Goal: Task Accomplishment & Management: Manage account settings

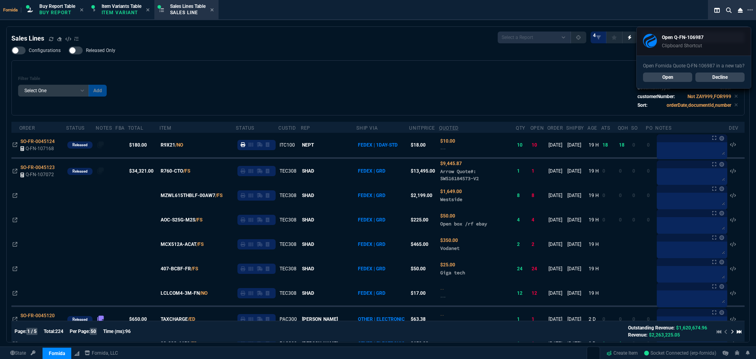
select select "1: BROV"
select select
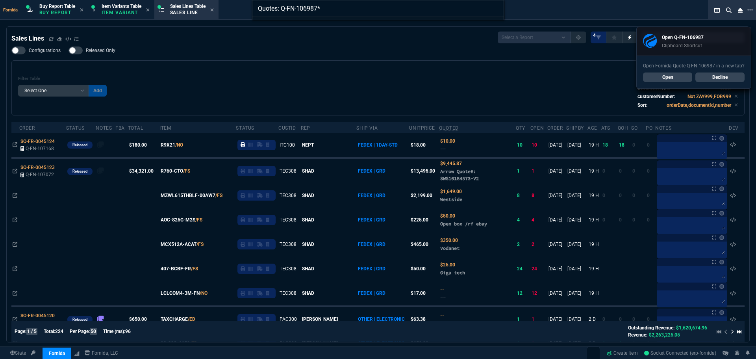
type input "Quotes: Q-FN-106987"
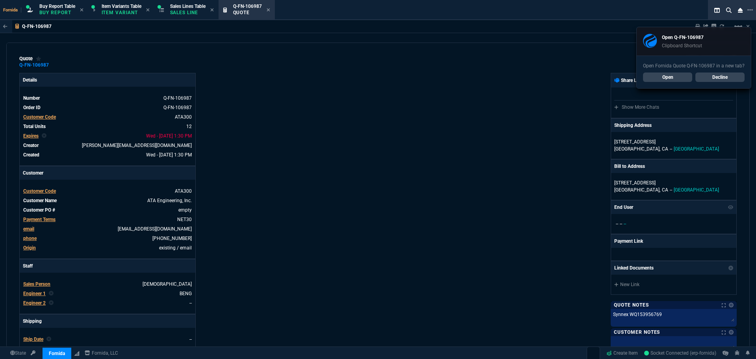
type input "6"
type input "89"
type input "6"
type input "20"
type input "6"
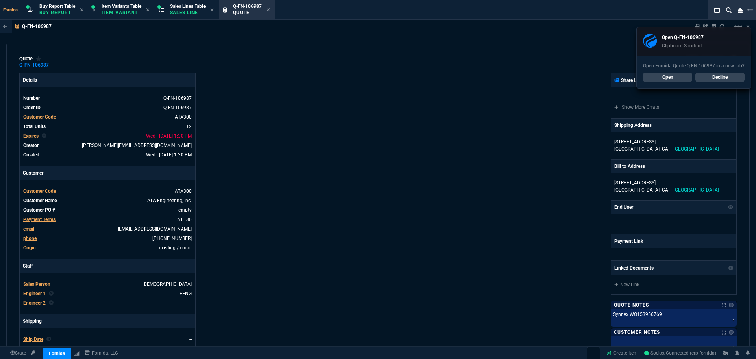
type input "33"
type input "6"
type input "14"
type input "6"
type input "17"
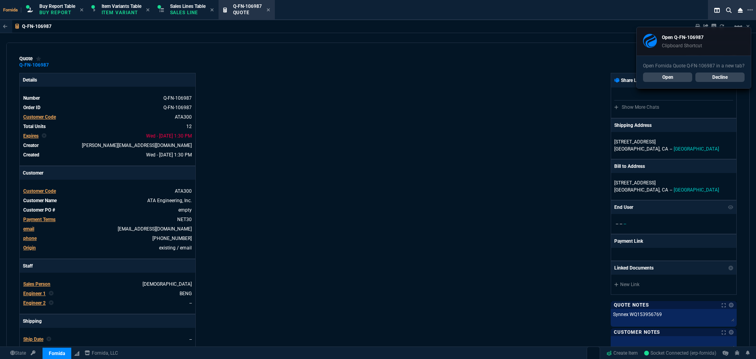
type input "6"
type input "0"
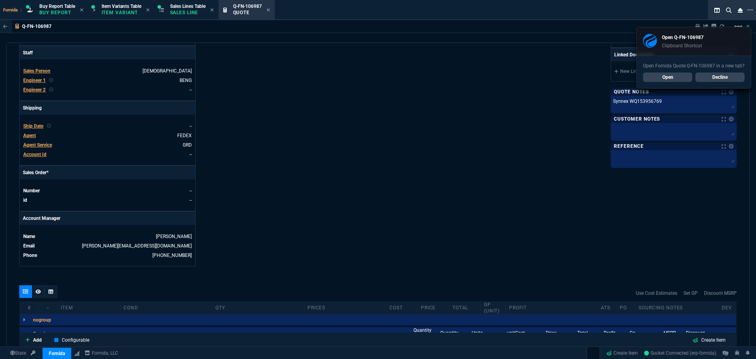
type input "-1"
type input "-2"
type input "-191"
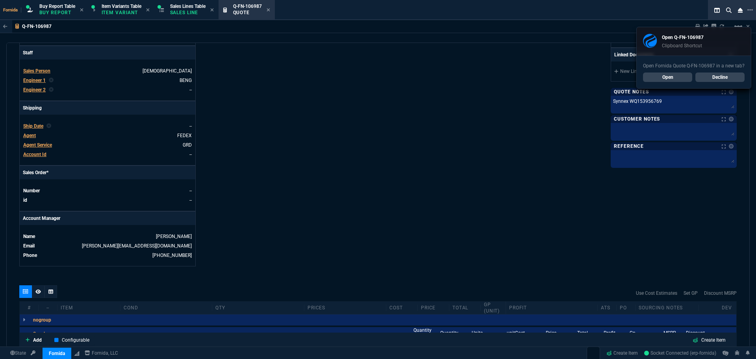
type input "64"
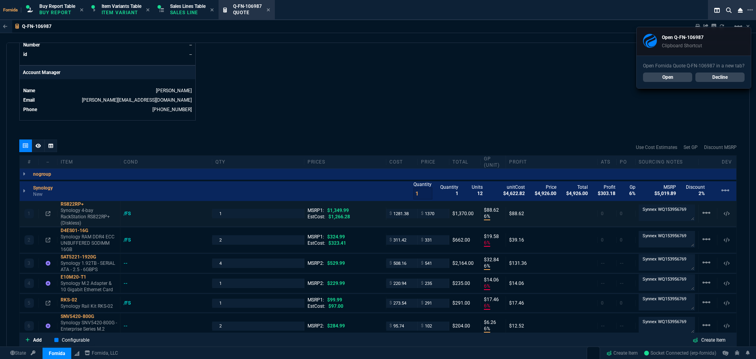
scroll to position [433, 0]
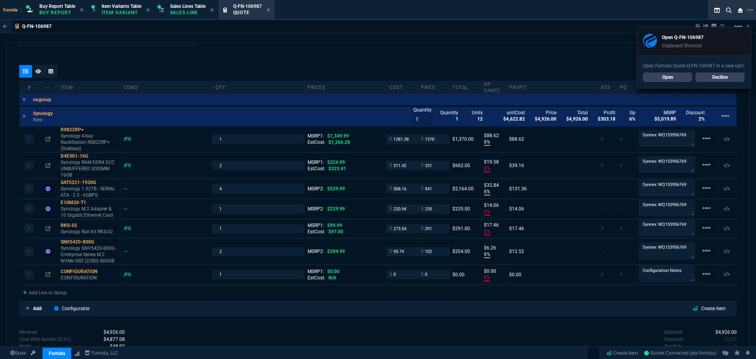
click at [727, 83] on div "Open Fornida Quote Q-FN-106987 in a new tab? Open Decline" at bounding box center [694, 72] width 114 height 33
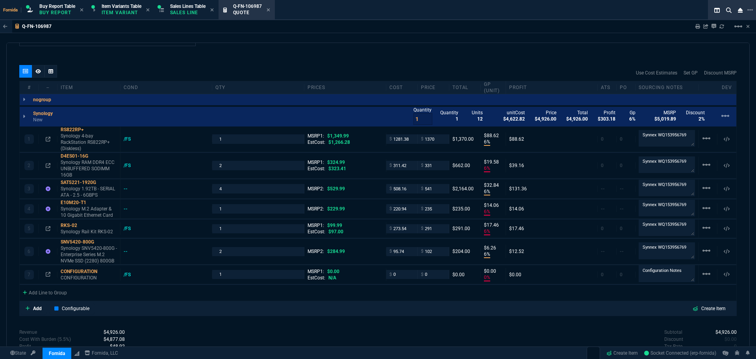
click at [724, 80] on div "Use Cost Estimates Set GP Discount MSRP" at bounding box center [377, 73] width 717 height 16
click at [669, 137] on textarea "Synnex WQ153956769" at bounding box center [666, 138] width 56 height 17
click at [240, 57] on div "quote Q-FN-106987 expired Fornida, LLC [STREET_ADDRESS] Details Number Q-FN-106…" at bounding box center [377, 195] width 743 height 305
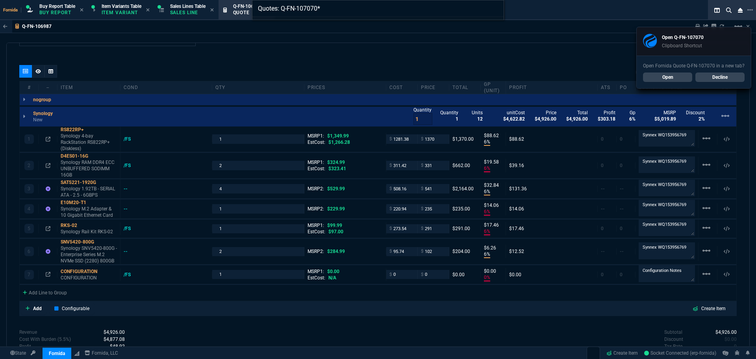
type input "Quotes: Q-FN-107070"
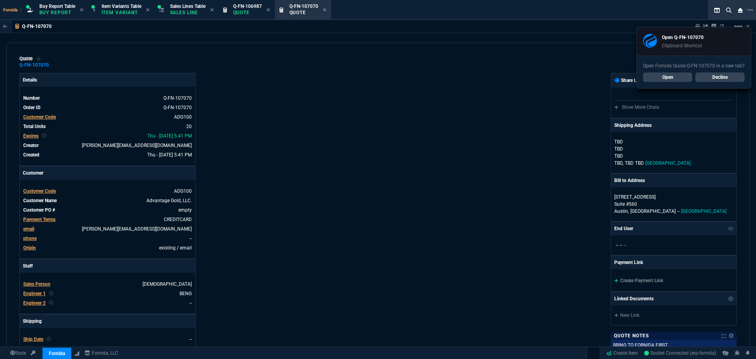
type input "9"
type input "51"
type input "100"
type input "250"
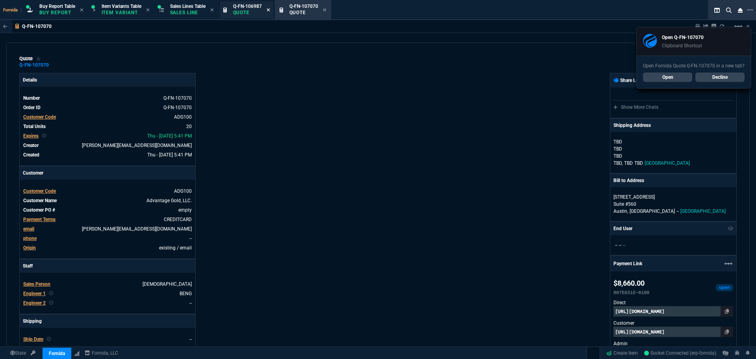
click at [270, 11] on icon at bounding box center [268, 9] width 4 height 5
click at [738, 77] on link "Decline" at bounding box center [719, 76] width 49 height 9
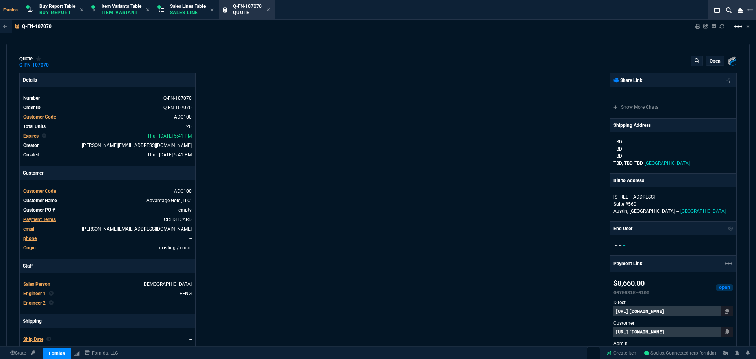
click at [739, 26] on mat-icon "linear_scale" at bounding box center [737, 26] width 9 height 9
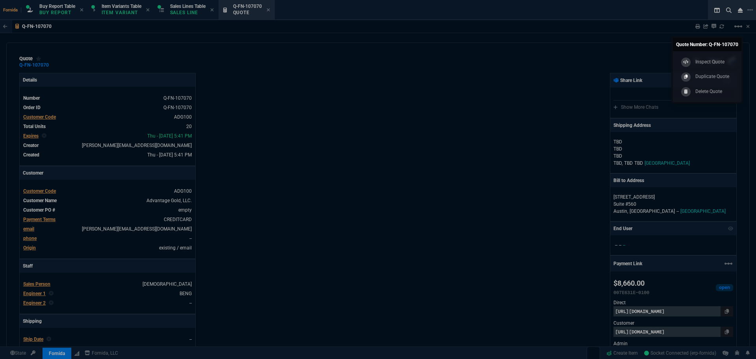
click at [579, 71] on div at bounding box center [378, 179] width 756 height 359
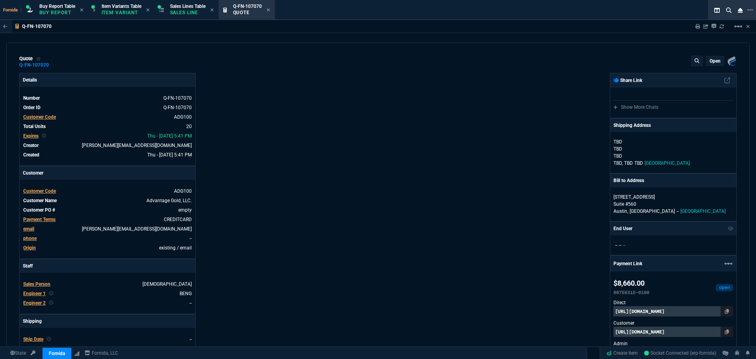
click at [711, 59] on p "open" at bounding box center [714, 61] width 11 height 6
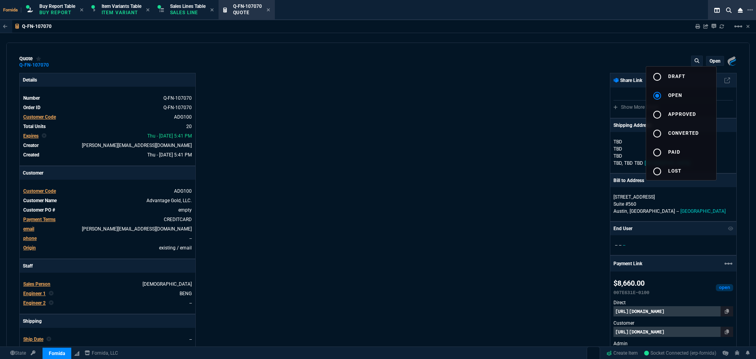
drag, startPoint x: 611, startPoint y: 59, endPoint x: 685, endPoint y: 49, distance: 74.7
click at [612, 58] on div at bounding box center [378, 179] width 756 height 359
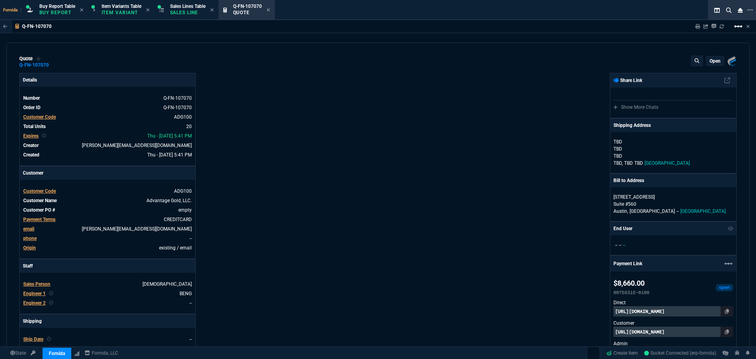
click at [737, 24] on mat-icon "linear_scale" at bounding box center [737, 26] width 9 height 9
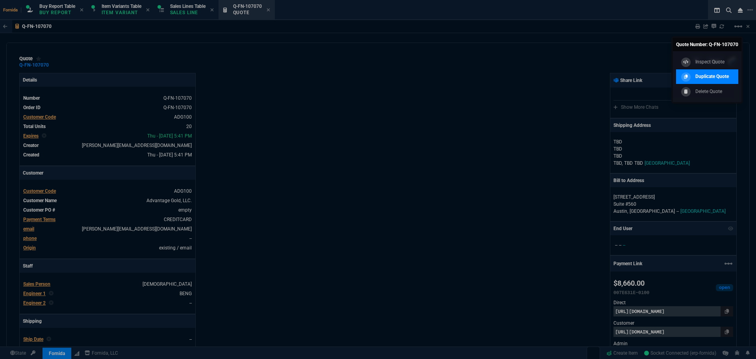
click at [722, 70] on link "Duplicate Quote" at bounding box center [707, 76] width 62 height 15
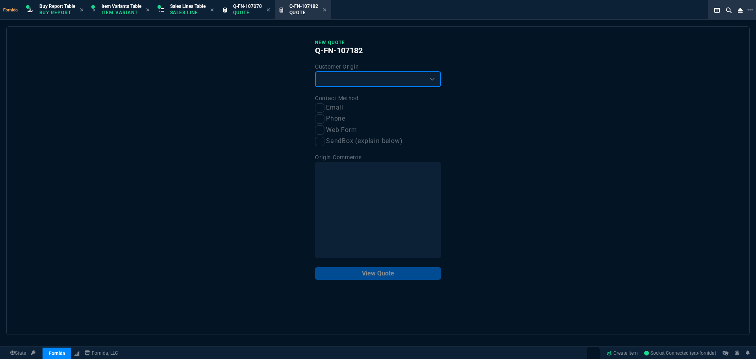
drag, startPoint x: 337, startPoint y: 79, endPoint x: 337, endPoint y: 86, distance: 7.1
click at [337, 79] on select "Existing Customer Amazon Lead (first order) Website Lead (first order) Called (…" at bounding box center [378, 79] width 126 height 16
select select "existing"
click at [315, 72] on select "Existing Customer Amazon Lead (first order) Website Lead (first order) Called (…" at bounding box center [378, 79] width 126 height 16
click at [315, 107] on input "Email" at bounding box center [319, 107] width 9 height 9
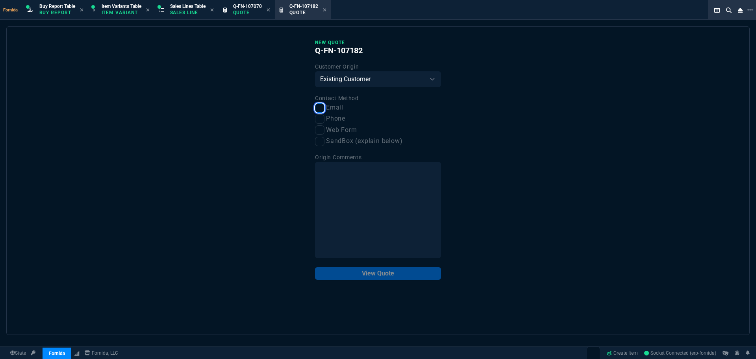
checkbox input "true"
click at [372, 272] on button "View Quote" at bounding box center [378, 273] width 126 height 13
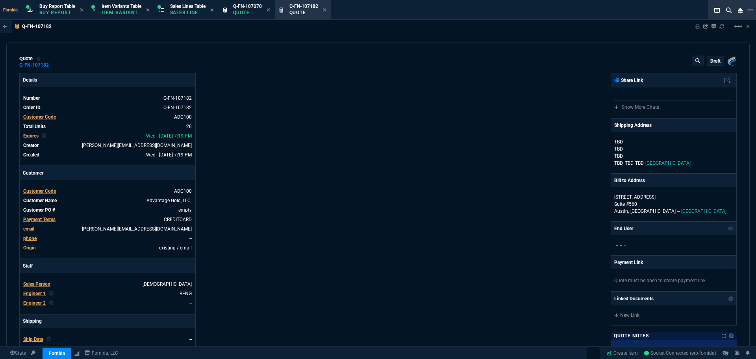
type input "9"
type input "51"
type input "100"
type input "250"
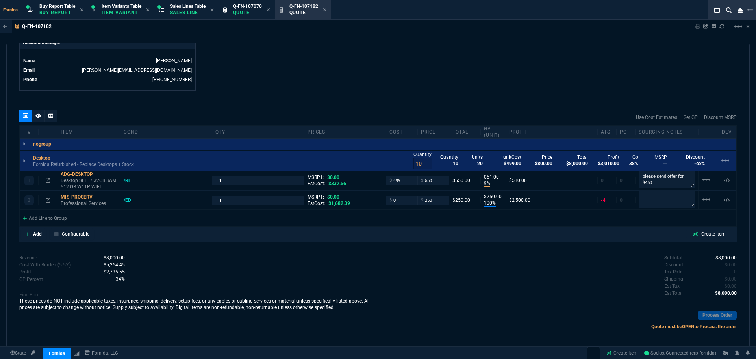
scroll to position [392, 0]
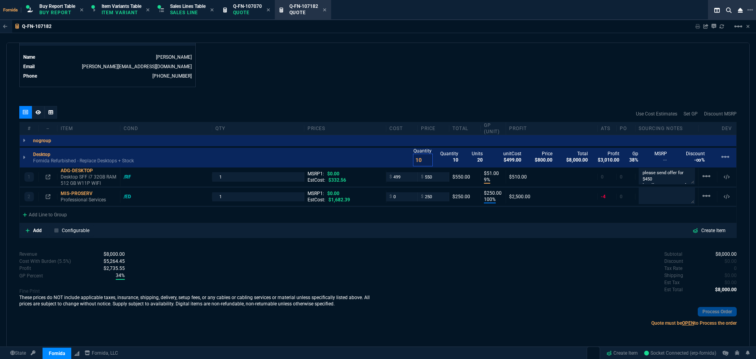
drag, startPoint x: 418, startPoint y: 159, endPoint x: 389, endPoint y: 156, distance: 29.3
click at [389, 157] on div "Desktop Fornida Refurbished - Replace Desktops + Stock Quantity 10 Quantity 10 …" at bounding box center [378, 158] width 716 height 20
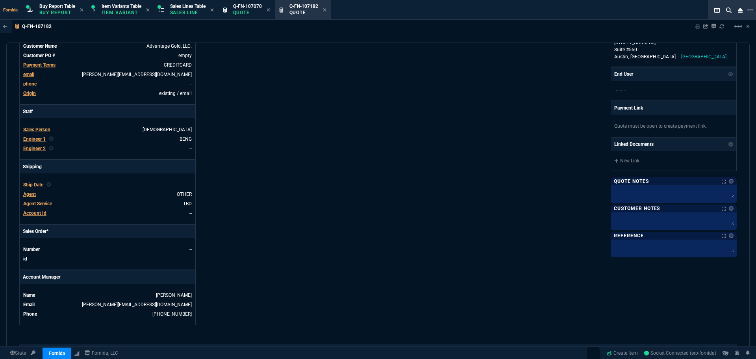
type input "8"
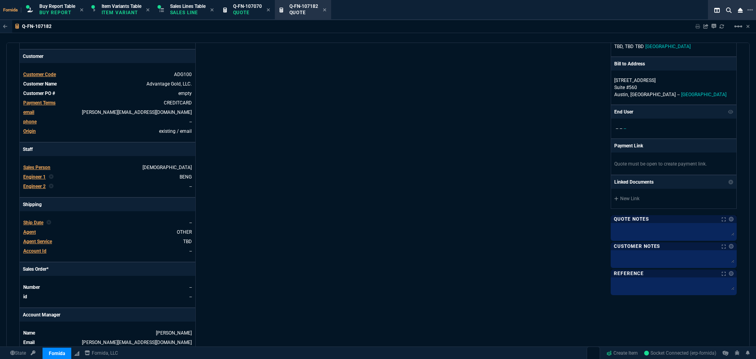
click at [450, 151] on div "Fornida, LLC [STREET_ADDRESS] Share Link Show More Chats Shipping Address [PERS…" at bounding box center [557, 159] width 359 height 406
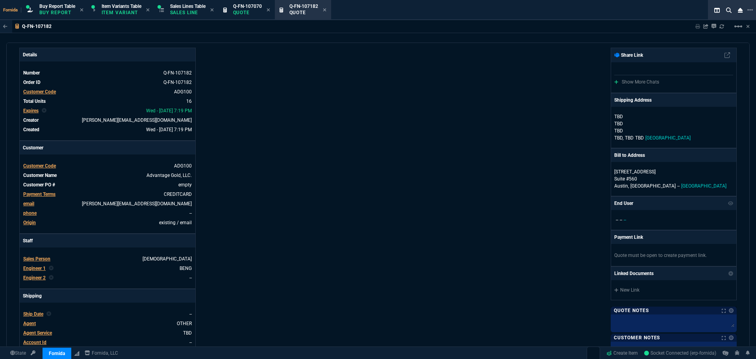
scroll to position [0, 0]
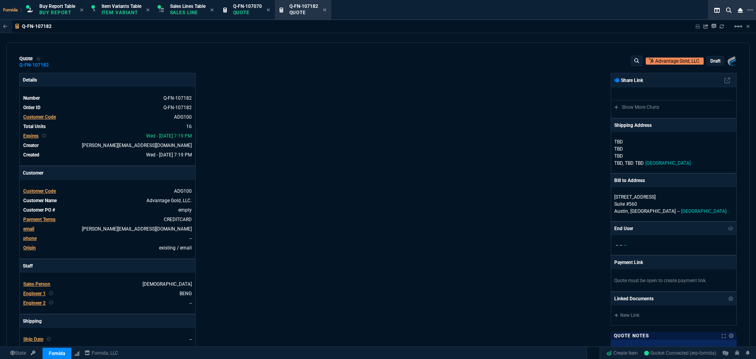
click at [712, 58] on p "draft" at bounding box center [715, 61] width 10 height 6
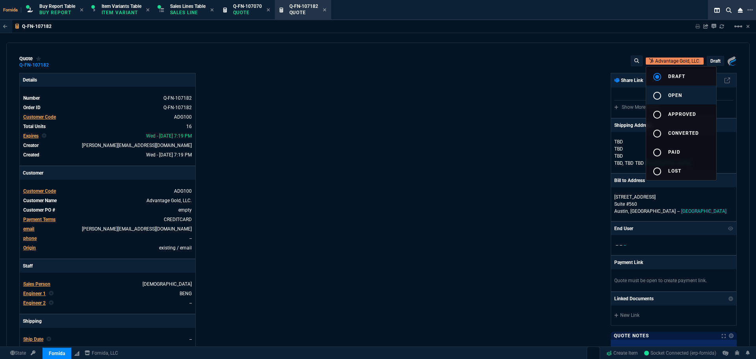
click at [687, 91] on button "radio_button_unchecked open" at bounding box center [681, 94] width 70 height 19
click at [431, 100] on div at bounding box center [378, 179] width 756 height 359
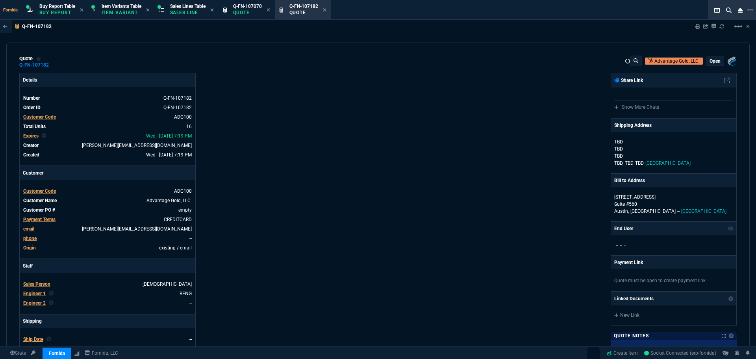
click at [431, 97] on div "Fornida, LLC [STREET_ADDRESS] Share Link Show More Chats Shipping Address [PERS…" at bounding box center [557, 276] width 359 height 406
click at [380, 95] on div "Fornida, LLC [STREET_ADDRESS] Share Link Show More Chats Shipping Address [PERS…" at bounding box center [557, 276] width 359 height 406
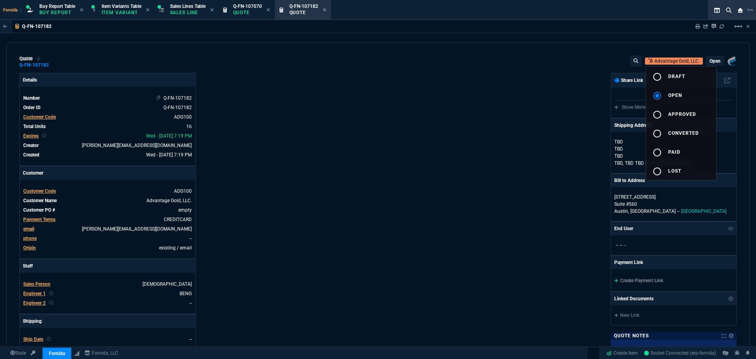
type input "9"
type input "51"
type input "100"
type input "250"
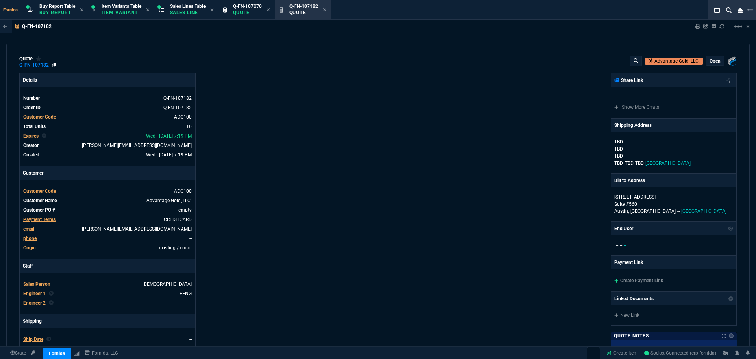
click at [54, 66] on icon at bounding box center [54, 65] width 4 height 5
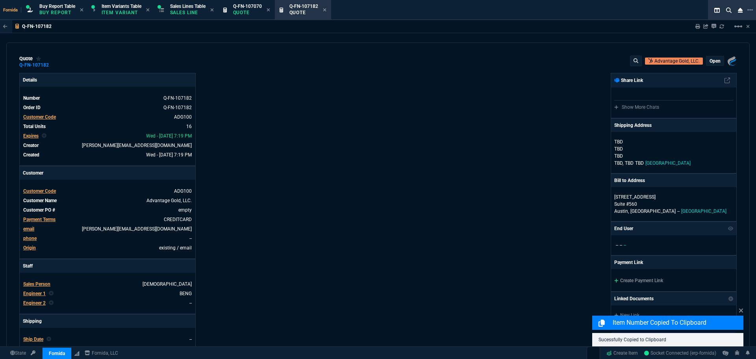
drag, startPoint x: 339, startPoint y: 104, endPoint x: 272, endPoint y: 98, distance: 66.3
click at [336, 104] on div "Details Number Q-FN-107182 Order ID Q-FN-107182 Customer Code ADG100 Total Unit…" at bounding box center [198, 276] width 359 height 406
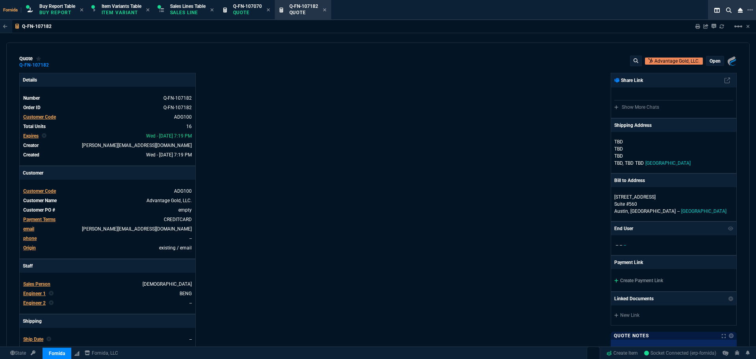
click at [287, 150] on div "Details Number Q-FN-107182 Order ID Q-FN-107182 Customer Code ADG100 Total Unit…" at bounding box center [198, 276] width 359 height 406
click at [53, 67] on icon at bounding box center [54, 65] width 4 height 5
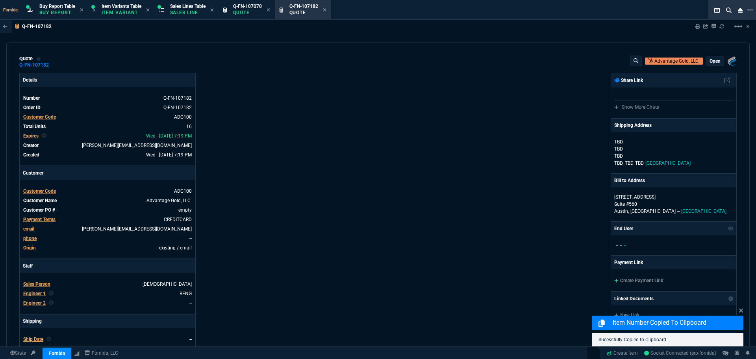
click at [517, 129] on div "Fornida, LLC [STREET_ADDRESS] Share Link Show More Chats Shipping Address [PERS…" at bounding box center [557, 276] width 359 height 406
drag, startPoint x: 310, startPoint y: 91, endPoint x: 309, endPoint y: 106, distance: 15.0
click at [310, 91] on div "Details Number Q-FN-107182 Order ID Q-FN-107182 Customer Code ADG100 Total Unit…" at bounding box center [198, 276] width 359 height 406
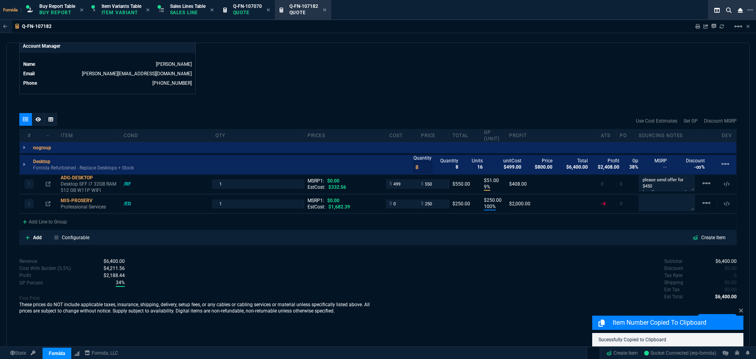
click at [37, 122] on div at bounding box center [38, 119] width 13 height 13
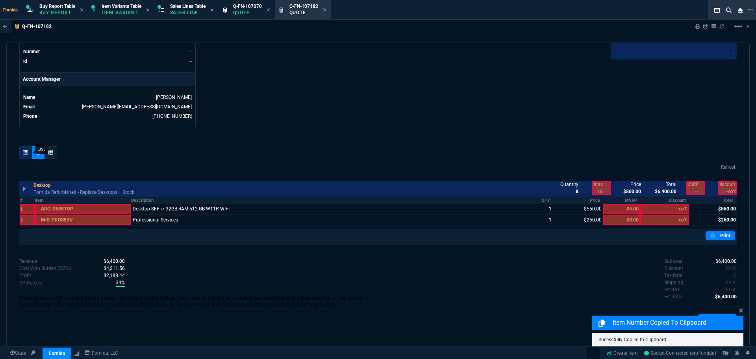
click at [24, 154] on icon at bounding box center [26, 152] width 6 height 5
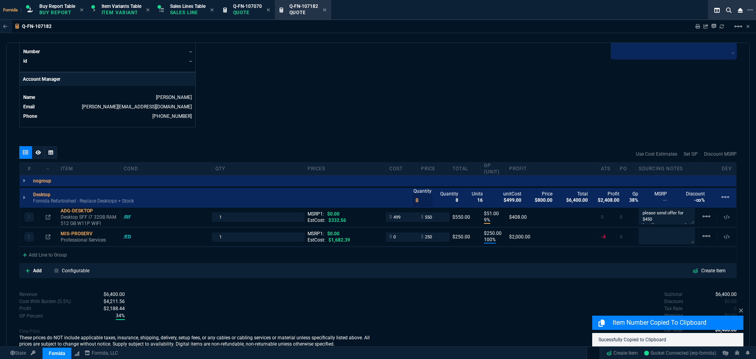
type input "100"
type input "250"
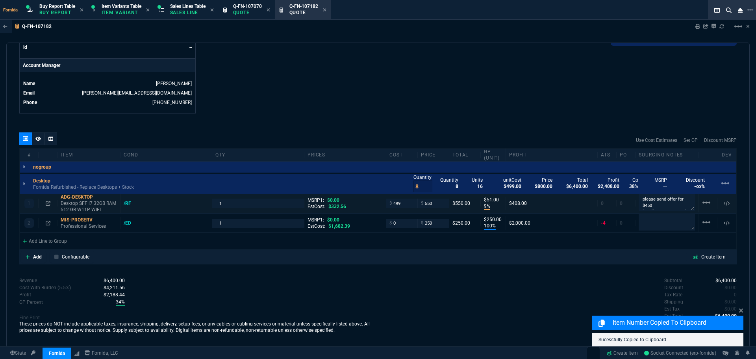
scroll to position [385, 0]
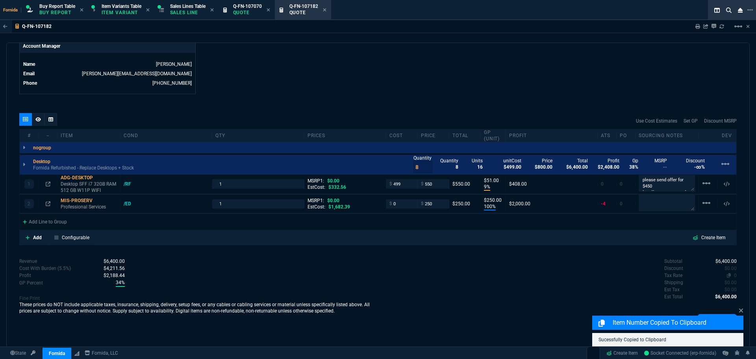
click at [734, 275] on span "0" at bounding box center [735, 275] width 3 height 6
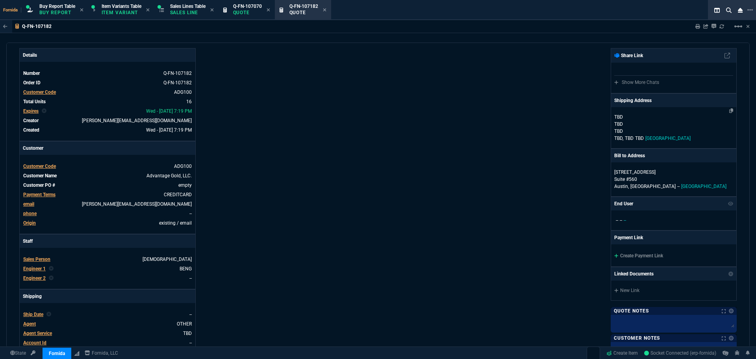
scroll to position [0, 0]
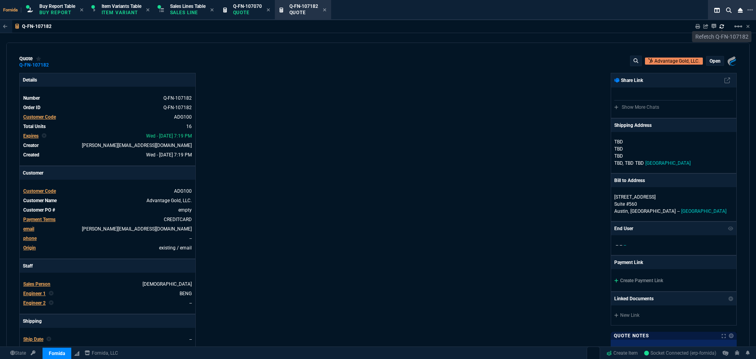
click at [722, 26] on icon at bounding box center [721, 26] width 5 height 5
type input "9"
type input "51"
type input "100"
type input "250"
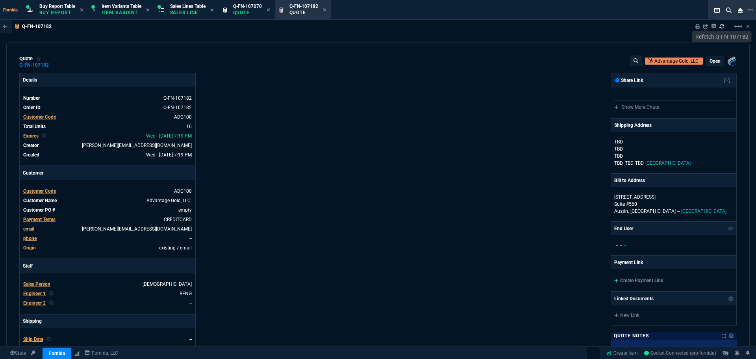
click at [710, 63] on p "open" at bounding box center [714, 61] width 11 height 6
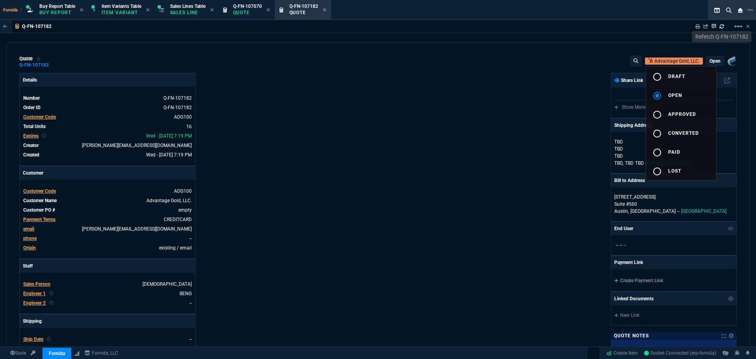
click at [696, 78] on button "radio_button_unchecked draft" at bounding box center [681, 76] width 70 height 19
click at [492, 103] on div at bounding box center [378, 179] width 756 height 359
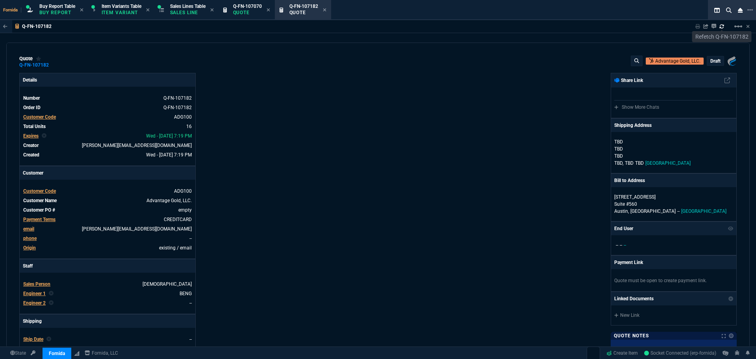
type input "9"
type input "51"
type input "100"
type input "250"
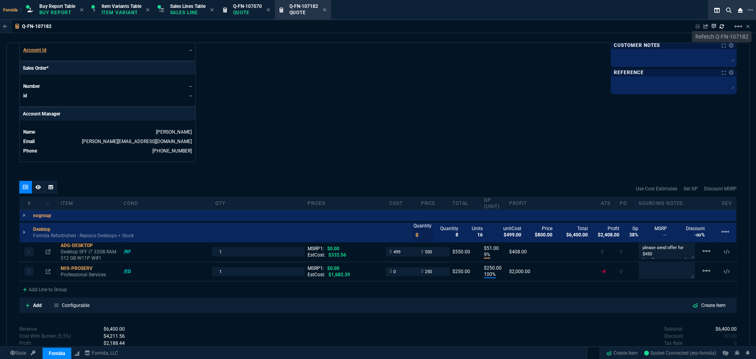
scroll to position [354, 0]
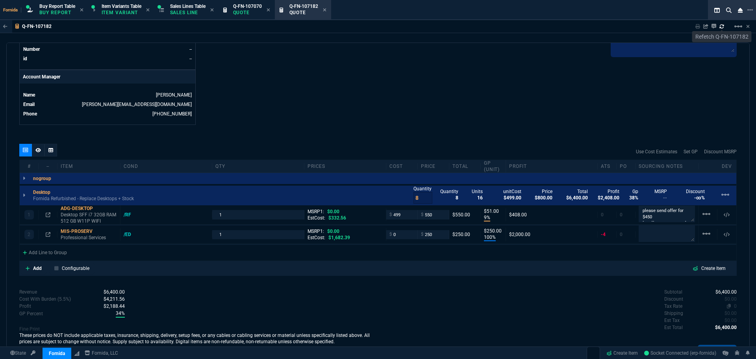
click at [734, 304] on span "0" at bounding box center [735, 306] width 3 height 6
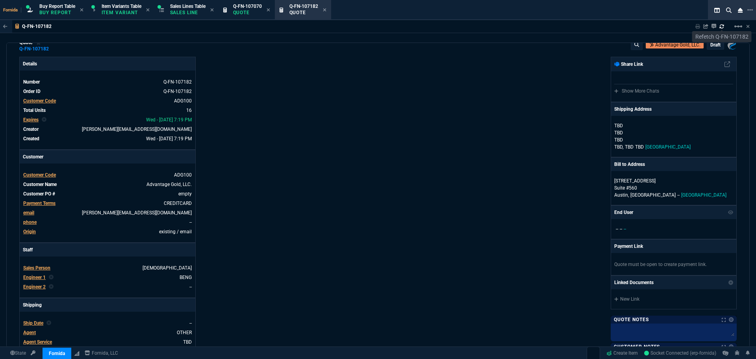
scroll to position [0, 0]
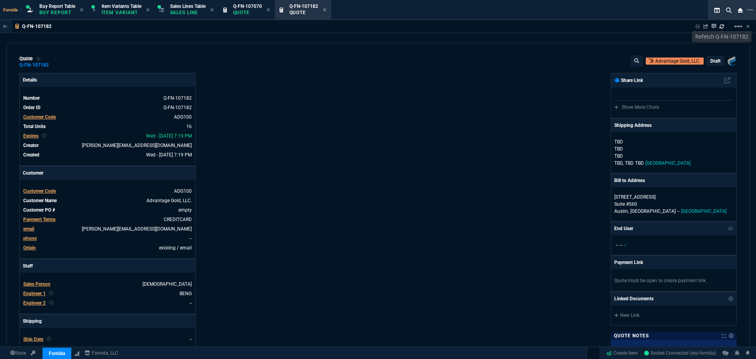
click at [710, 60] on p "draft" at bounding box center [715, 61] width 10 height 6
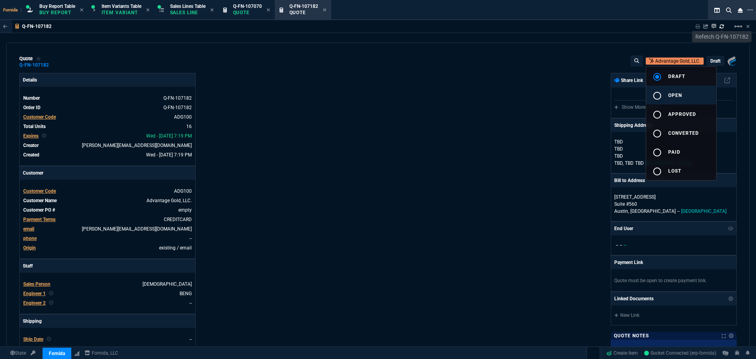
click at [670, 95] on span "open" at bounding box center [675, 96] width 14 height 6
click at [491, 127] on div at bounding box center [378, 179] width 756 height 359
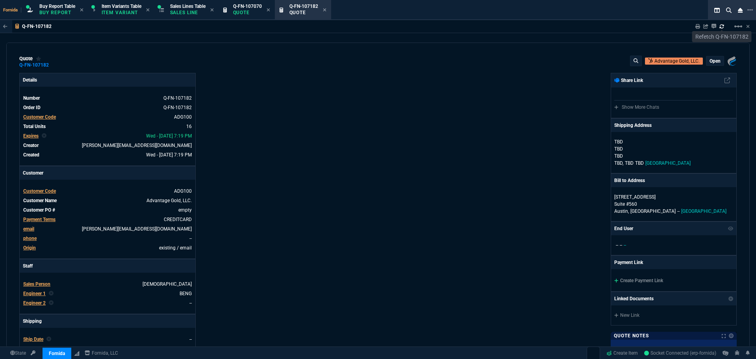
type input "9"
type input "51"
type input "100"
type input "250"
click at [635, 276] on div "Create Payment Link" at bounding box center [673, 280] width 125 height 22
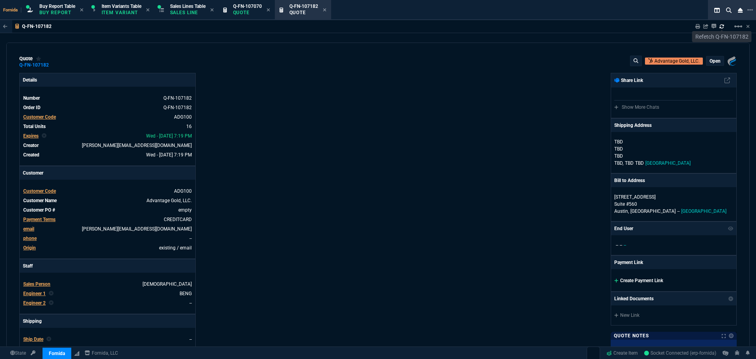
click at [624, 279] on link "Create Payment Link" at bounding box center [638, 281] width 49 height 6
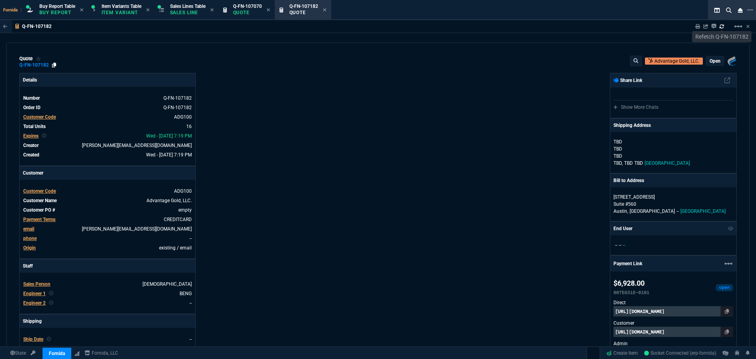
click at [53, 66] on icon at bounding box center [54, 65] width 4 height 5
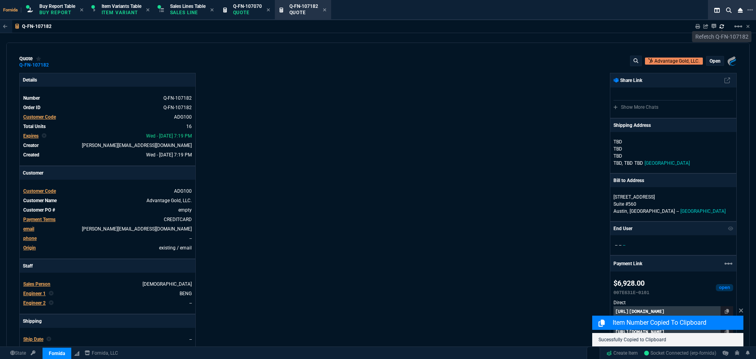
click at [498, 82] on div "Fornida, LLC [STREET_ADDRESS] Share Link Show More Chats Shipping Address [PERS…" at bounding box center [557, 279] width 359 height 413
click at [698, 25] on icon at bounding box center [697, 26] width 5 height 5
click at [453, 116] on div "Fornida, LLC [STREET_ADDRESS] Share Link Show More Chats Shipping Address [PERS…" at bounding box center [557, 279] width 359 height 413
type input "9"
type input "51"
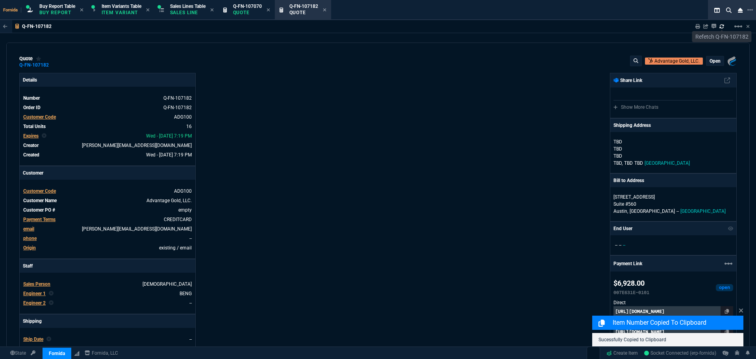
type input "100"
type input "250"
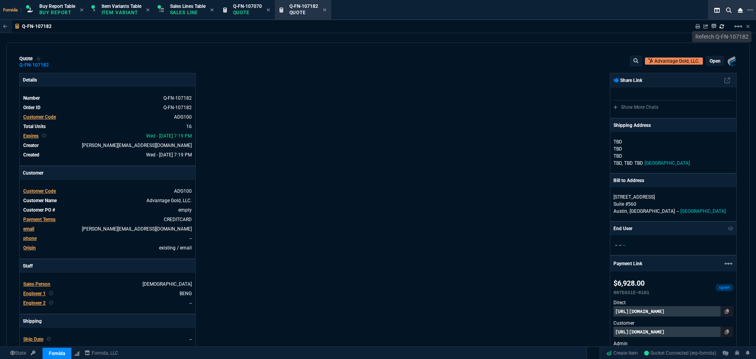
click at [515, 172] on div "Fornida, LLC [STREET_ADDRESS] Share Link Show More Chats Shipping Address [PERS…" at bounding box center [557, 279] width 359 height 413
drag, startPoint x: 724, startPoint y: 333, endPoint x: 714, endPoint y: 330, distance: 10.5
click at [725, 333] on icon at bounding box center [727, 331] width 4 height 5
click at [173, 15] on p "Sales Line" at bounding box center [187, 12] width 35 height 6
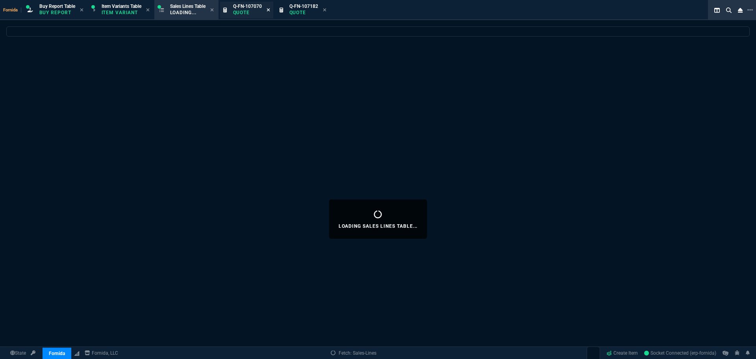
click at [270, 9] on icon at bounding box center [268, 9] width 4 height 5
click at [270, 11] on icon at bounding box center [268, 9] width 4 height 5
select select
